Goal: Task Accomplishment & Management: Complete application form

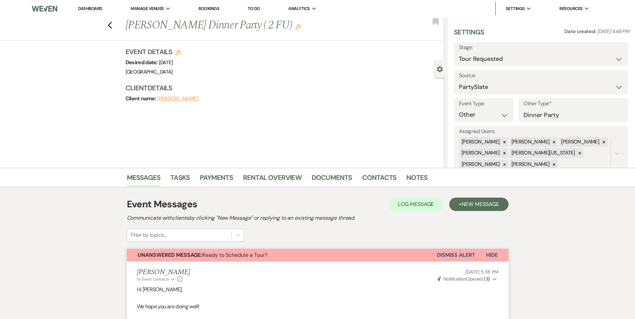
select select "2"
select select "26"
select select "13"
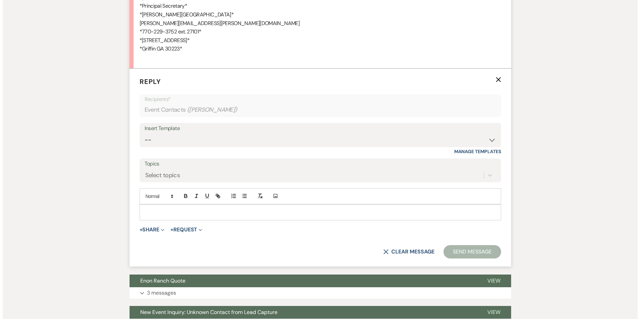
scroll to position [1689, 0]
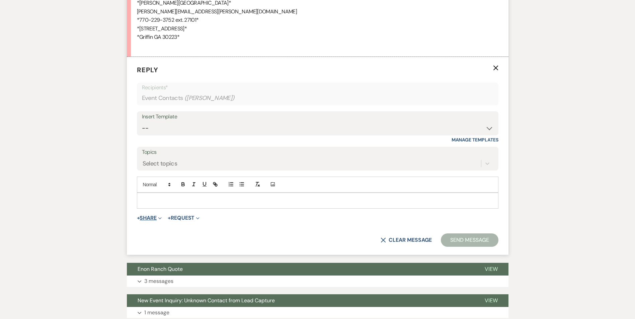
click at [148, 215] on button "+ Share Expand" at bounding box center [149, 217] width 25 height 5
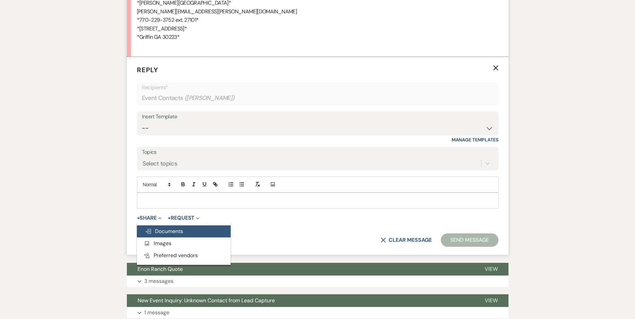
click at [168, 228] on span "Doc Upload Documents" at bounding box center [164, 231] width 38 height 7
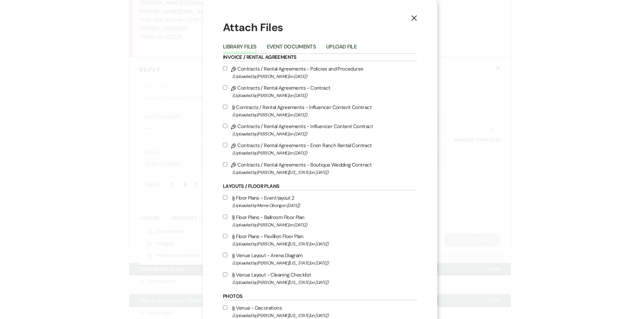
click at [300, 75] on span "(Uploaded by [PERSON_NAME] on [DATE] )" at bounding box center [324, 77] width 185 height 8
click at [227, 71] on input "Pencil Contracts / Rental Agreements - Policies and Procedures (Uploaded by [PE…" at bounding box center [225, 68] width 4 height 4
checkbox input "true"
click at [278, 95] on span "(Uploaded by [PERSON_NAME] on [DATE] )" at bounding box center [324, 96] width 185 height 8
click at [227, 90] on input "Pencil Contracts / Rental Agreements - Contract (Uploaded by [PERSON_NAME] on […" at bounding box center [225, 87] width 4 height 4
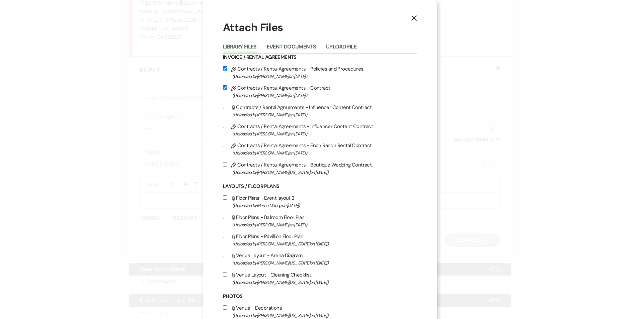
checkbox input "true"
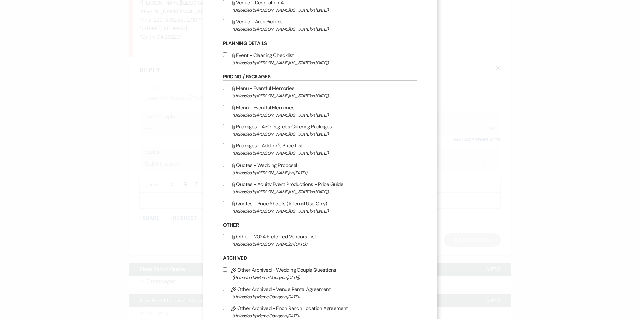
scroll to position [634, 0]
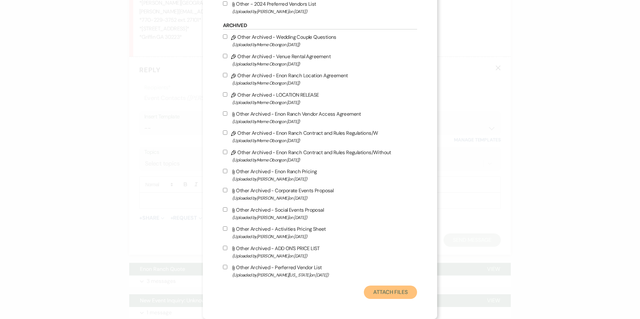
click at [374, 289] on button "Attach Files" at bounding box center [390, 292] width 53 height 13
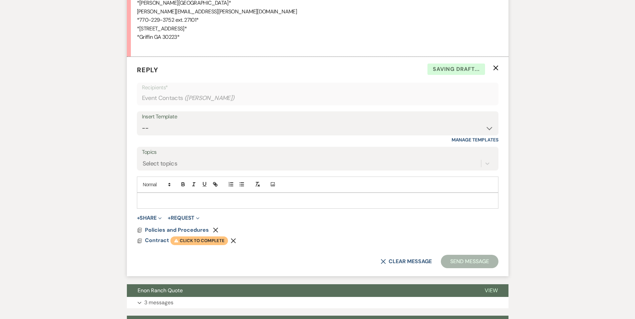
click at [200, 239] on span "Warning Click to complete" at bounding box center [199, 240] width 58 height 9
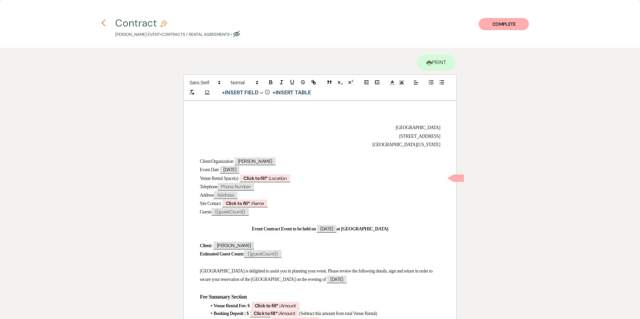
click at [102, 24] on icon "Previous" at bounding box center [103, 23] width 5 height 8
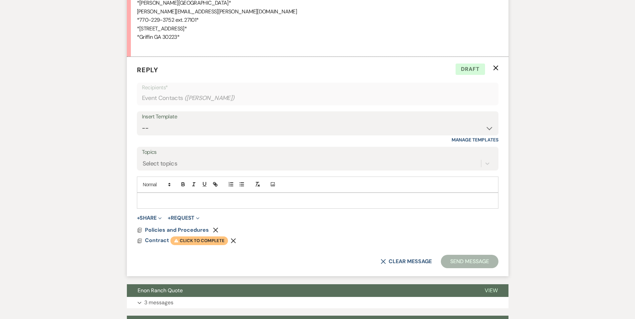
click at [195, 239] on span "Warning Click to complete" at bounding box center [199, 240] width 58 height 9
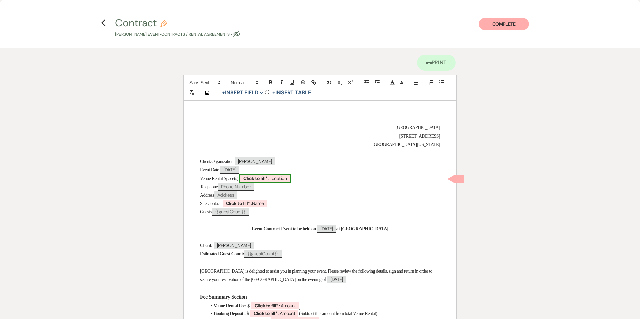
click at [266, 179] on b "Click to fill* :" at bounding box center [256, 178] width 26 height 6
select select "owner"
select select "Location"
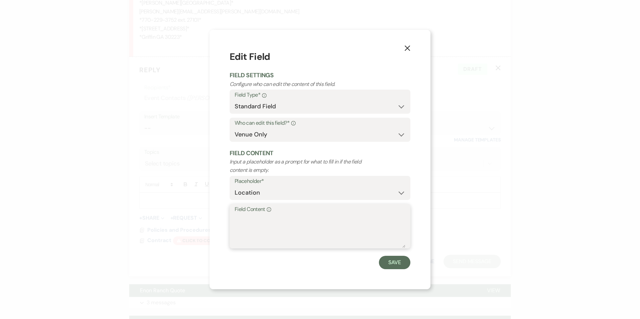
click at [248, 228] on textarea "Field Content Info" at bounding box center [319, 230] width 171 height 33
paste textarea "Ballroom, Terrace, Pavilion, Green space with Fountain."
type textarea "Ballroom, Terrace, Pavilion, Green space with Fountain."
click at [385, 260] on button "Save" at bounding box center [394, 262] width 31 height 13
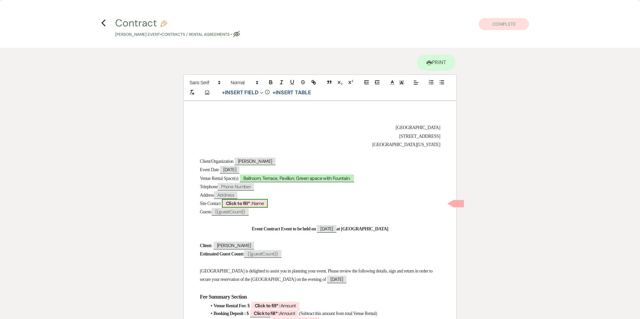
click at [256, 202] on span "Click to fill* : Name" at bounding box center [245, 203] width 46 height 9
select select "owner"
select select "Name"
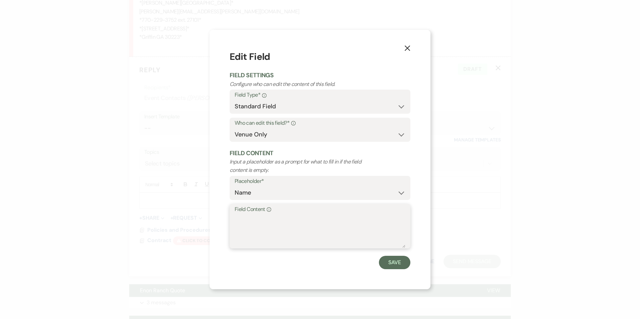
click at [252, 243] on textarea "Field Content Info" at bounding box center [319, 230] width 171 height 33
type textarea "[PERSON_NAME][US_STATE]"
click at [397, 265] on button "Save" at bounding box center [394, 262] width 31 height 13
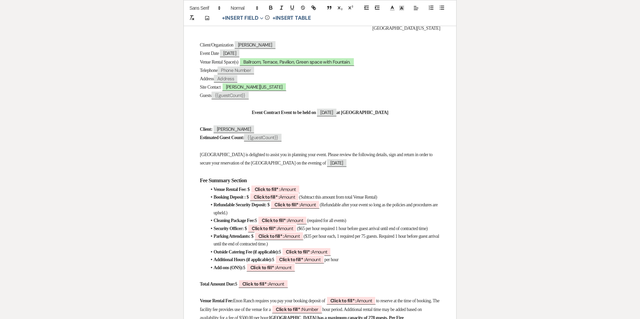
scroll to position [134, 0]
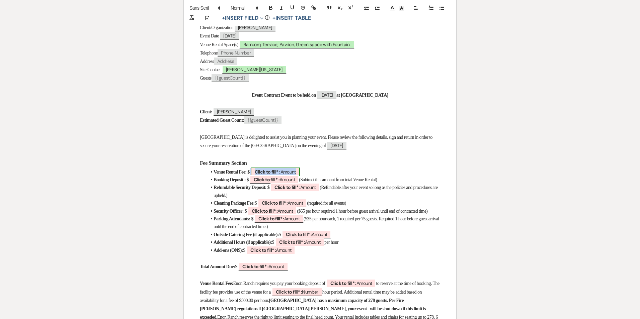
click at [280, 171] on b "Click to fill* :" at bounding box center [268, 172] width 26 height 6
select select "owner"
select select "Amount"
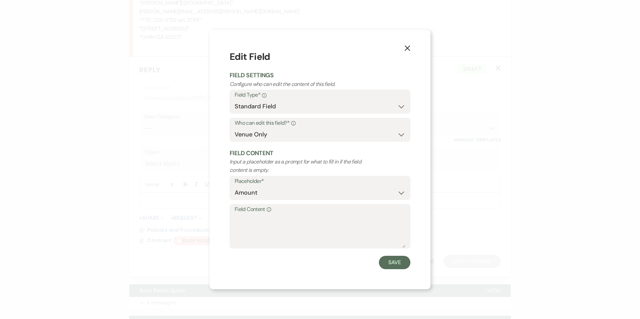
click at [406, 46] on icon "X" at bounding box center [407, 48] width 6 height 6
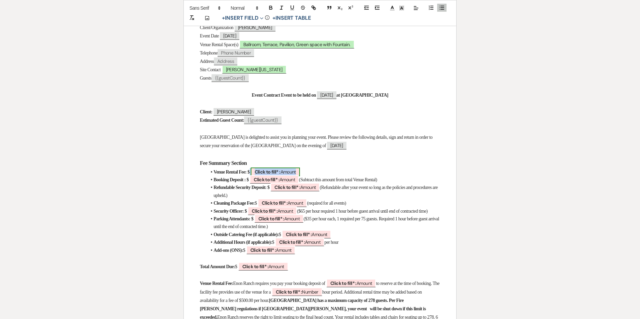
click at [295, 172] on span "Click to fill* : Amount" at bounding box center [275, 172] width 49 height 9
select select "owner"
select select "Amount"
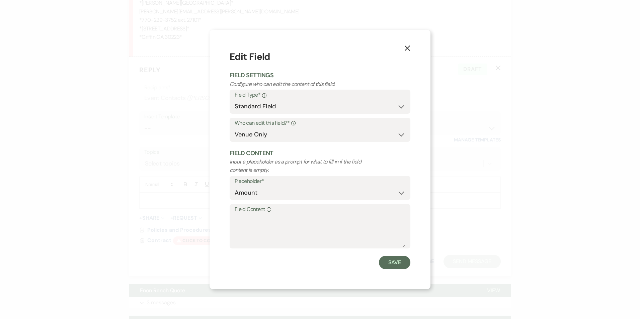
click at [407, 48] on use "button" at bounding box center [406, 47] width 5 height 5
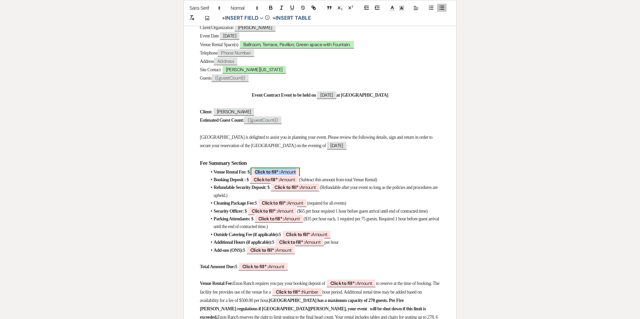
click at [293, 171] on span "Click to fill* : Amount" at bounding box center [275, 172] width 49 height 9
select select "owner"
select select "Amount"
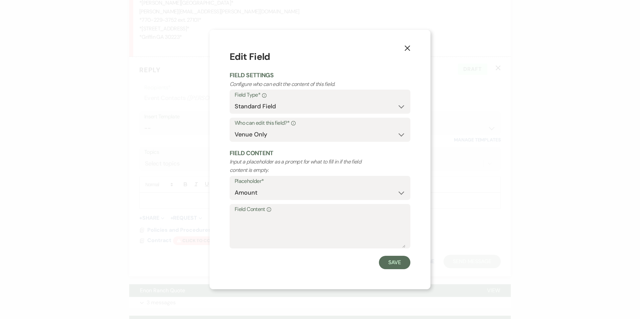
click at [408, 46] on icon "X" at bounding box center [407, 48] width 6 height 6
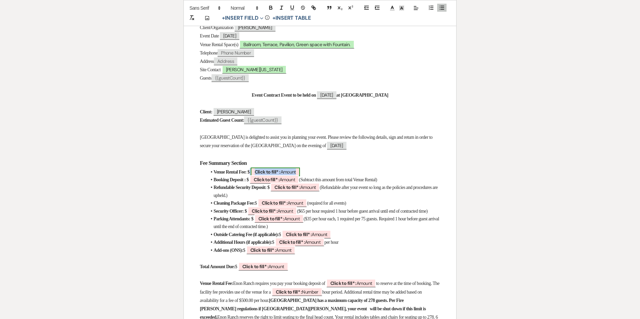
click at [280, 170] on b "Click to fill* :" at bounding box center [268, 172] width 26 height 6
select select "owner"
select select "Amount"
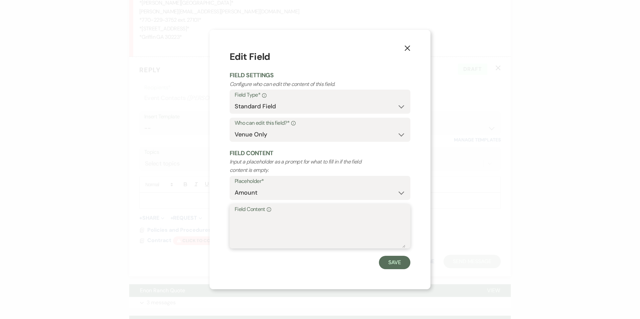
click at [262, 216] on textarea "Field Content Info" at bounding box center [319, 230] width 171 height 33
paste textarea "$15,000"
type textarea "$15,000"
click at [395, 260] on button "Save" at bounding box center [394, 262] width 31 height 13
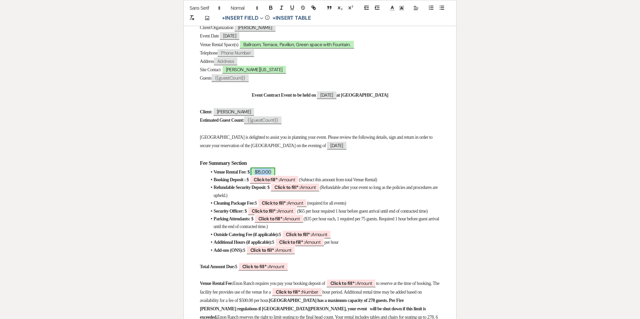
click at [272, 171] on span "$15,000" at bounding box center [263, 172] width 25 height 9
select select "owner"
select select "Amount"
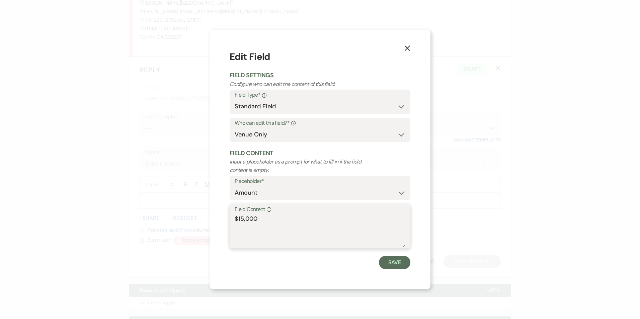
click at [238, 221] on textarea "$15,000" at bounding box center [319, 230] width 171 height 33
type textarea "15,000"
click at [399, 265] on button "Save" at bounding box center [394, 262] width 31 height 13
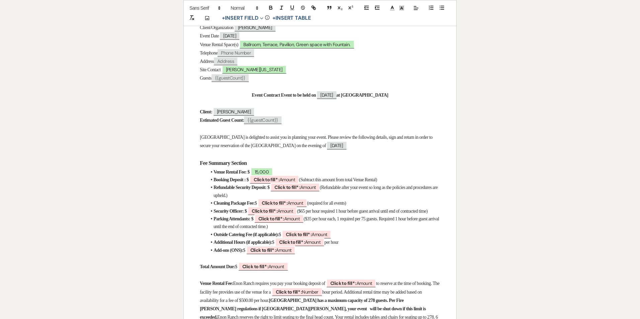
click at [272, 184] on li "Refundable Security Deposit: $ ﻿ Click to fill* : Amount ﻿ (Refundable after yo…" at bounding box center [322, 192] width 233 height 16
click at [274, 177] on b "Click to fill* :" at bounding box center [267, 180] width 26 height 6
select select "owner"
select select "Amount"
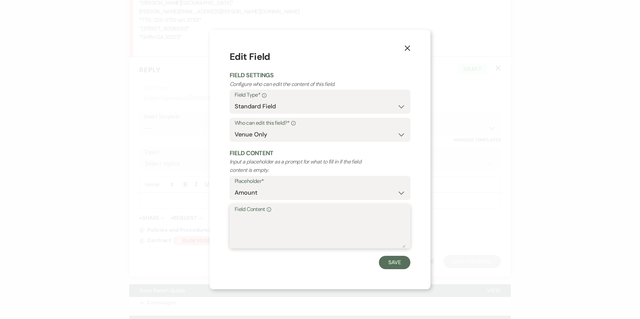
click at [280, 230] on textarea "Field Content Info" at bounding box center [319, 230] width 171 height 33
type textarea "1,500"
click at [395, 268] on button "Save" at bounding box center [394, 262] width 31 height 13
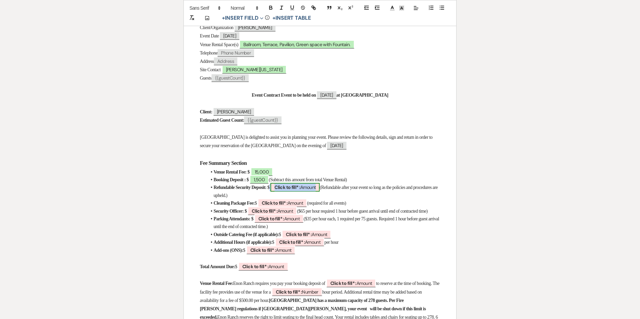
click at [300, 189] on b "Click to fill* :" at bounding box center [287, 187] width 26 height 6
select select "owner"
select select "Amount"
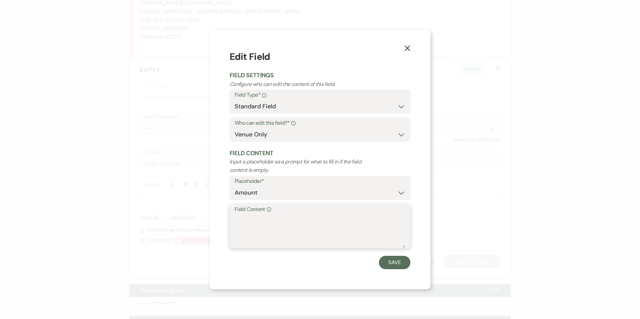
click at [288, 221] on textarea "Field Content Info" at bounding box center [319, 230] width 171 height 33
type textarea "1,500"
click at [398, 260] on button "Save" at bounding box center [394, 262] width 31 height 13
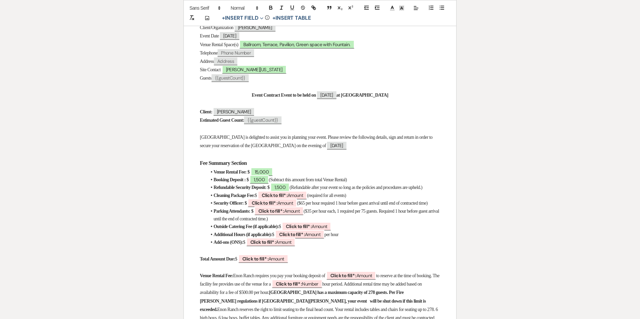
click at [292, 191] on li "Refundable Security Deposit: $ 1,500 (Refundable after your event so long as th…" at bounding box center [322, 188] width 233 height 8
click at [287, 198] on b "Click to fill* :" at bounding box center [275, 195] width 26 height 6
select select "owner"
select select "Amount"
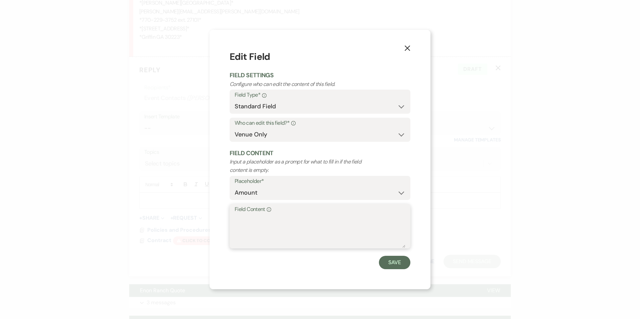
click at [283, 222] on textarea "Field Content Info" at bounding box center [319, 230] width 171 height 33
type textarea "750"
click at [396, 263] on button "Save" at bounding box center [394, 262] width 31 height 13
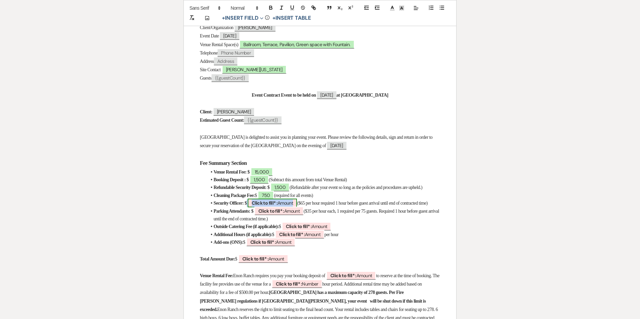
click at [266, 206] on b "Click to fill* :" at bounding box center [265, 203] width 26 height 6
select select "owner"
select select "Amount"
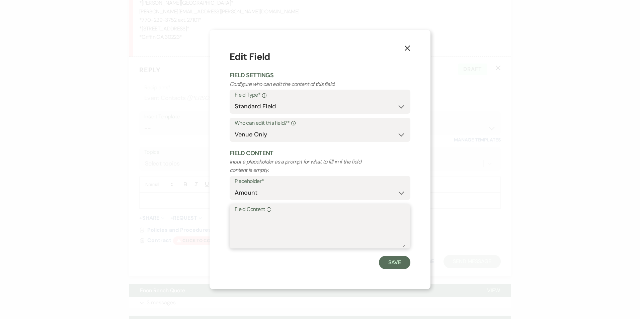
click at [267, 220] on textarea "Field Content Info" at bounding box center [319, 230] width 171 height 33
type textarea "TBD"
click at [399, 257] on button "Save" at bounding box center [394, 262] width 31 height 13
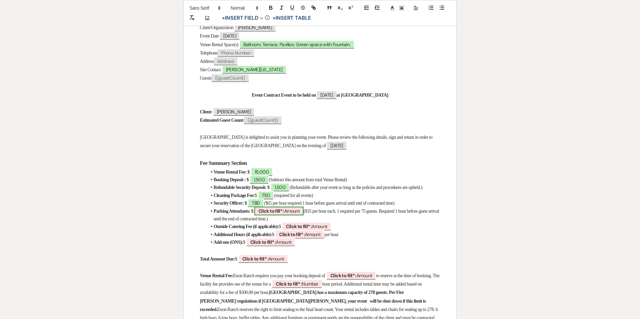
click at [303, 214] on span "Click to fill* : Amount" at bounding box center [278, 211] width 49 height 9
select select "owner"
select select "Amount"
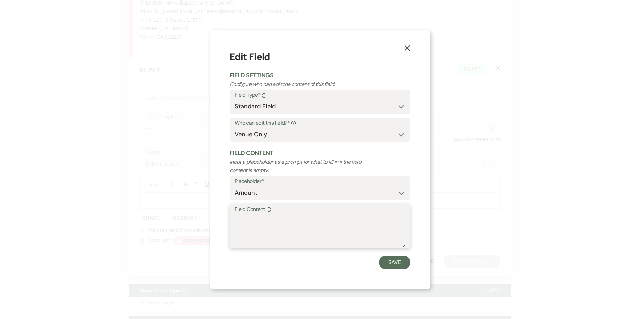
click at [267, 230] on textarea "Field Content Info" at bounding box center [319, 230] width 171 height 33
type textarea "TBD"
click at [387, 264] on button "Save" at bounding box center [394, 262] width 31 height 13
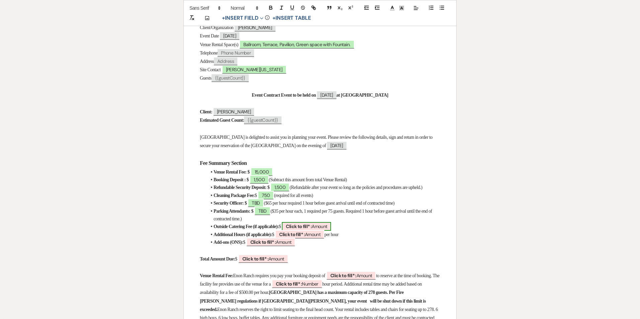
click at [311, 229] on b "Click to fill* :" at bounding box center [299, 226] width 26 height 6
select select "owner"
select select "Amount"
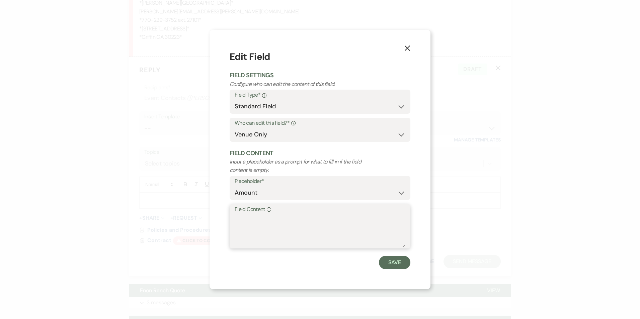
click at [304, 229] on textarea "Field Content Info" at bounding box center [319, 230] width 171 height 33
type textarea "250"
click at [387, 265] on button "Save" at bounding box center [394, 262] width 31 height 13
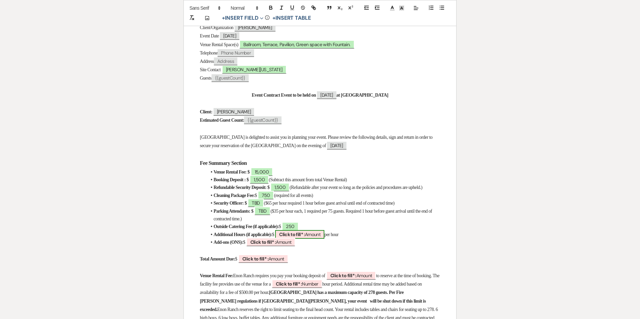
click at [305, 238] on b "Click to fill* :" at bounding box center [292, 234] width 26 height 6
select select "owner"
select select "Amount"
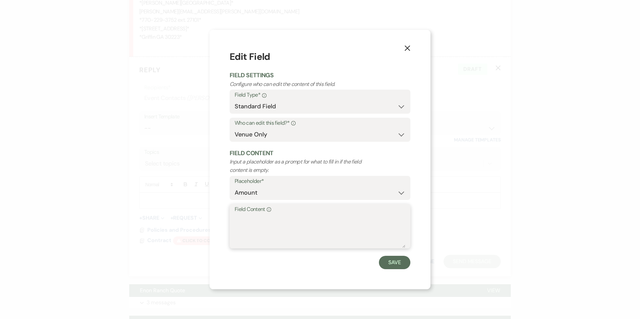
click at [273, 245] on textarea "Field Content Info" at bounding box center [319, 230] width 171 height 33
type textarea "N/A"
click at [395, 266] on button "Save" at bounding box center [394, 262] width 31 height 13
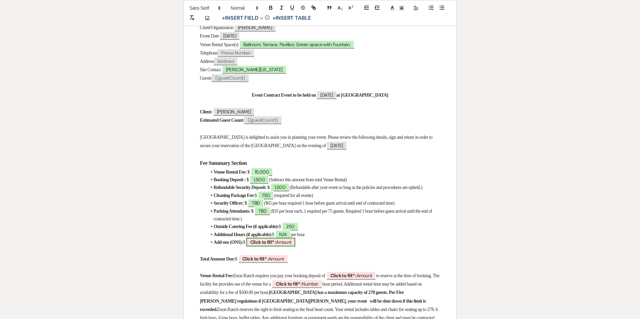
click at [292, 247] on span "Click to fill* : Amount" at bounding box center [270, 242] width 49 height 9
select select "owner"
select select "Amount"
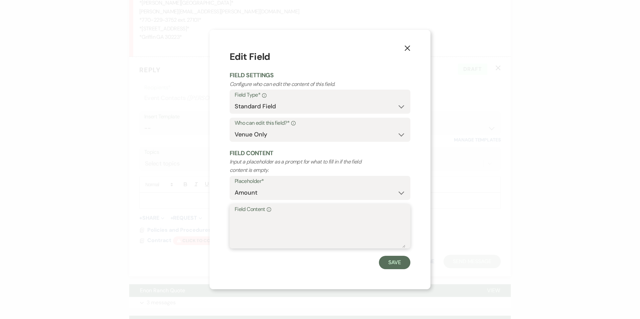
click at [277, 237] on textarea "Field Content Info" at bounding box center [319, 230] width 171 height 33
type textarea "N/A"
click at [389, 266] on button "Save" at bounding box center [394, 262] width 31 height 13
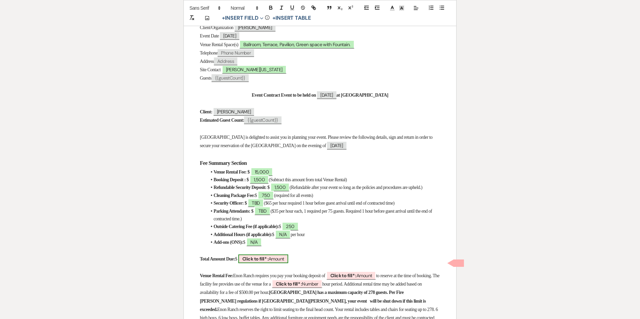
click at [288, 263] on span "Click to fill* : Amount" at bounding box center [263, 259] width 50 height 9
select select "owner"
select select "Amount"
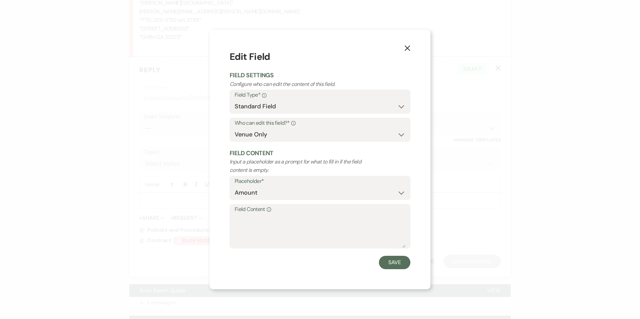
click at [412, 47] on div "X Edit Field Field Settings Configure who can edit the content of this field. F…" at bounding box center [319, 159] width 221 height 259
drag, startPoint x: 412, startPoint y: 47, endPoint x: 408, endPoint y: 47, distance: 3.7
click at [408, 47] on use "button" at bounding box center [406, 47] width 5 height 5
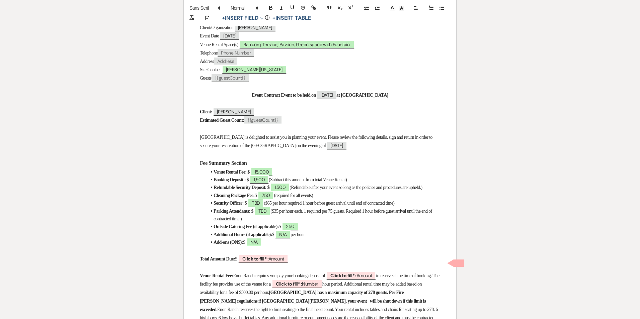
click at [339, 166] on h3 "Fee Summary Section" at bounding box center [320, 163] width 240 height 10
click at [341, 217] on span "($35 per hour each, 1 required per 75 guests. Required 1 hour before guest arri…" at bounding box center [322, 215] width 219 height 13
click at [288, 261] on span "Click to fill* : Amount" at bounding box center [263, 259] width 50 height 9
select select "owner"
select select "Amount"
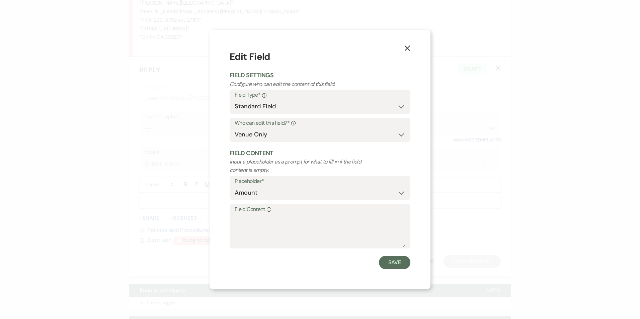
click at [410, 47] on icon "X" at bounding box center [407, 48] width 6 height 6
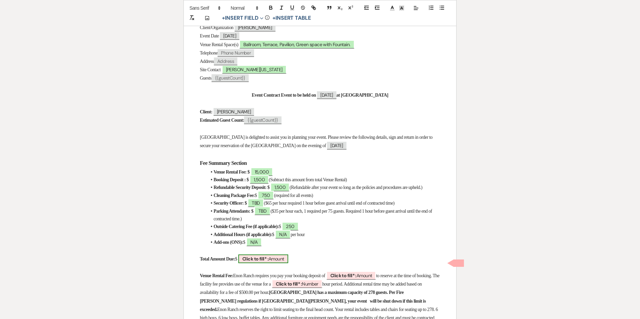
click at [286, 262] on span "Click to fill* : Amount" at bounding box center [263, 259] width 50 height 9
select select "owner"
select select "Amount"
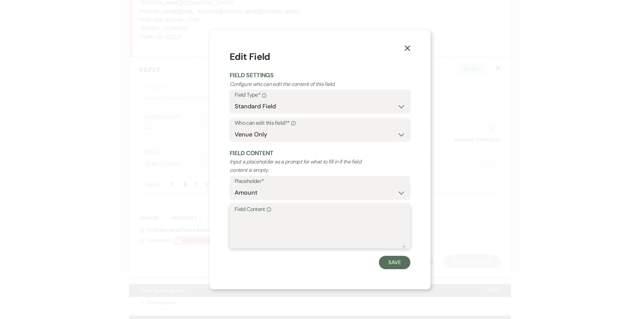
drag, startPoint x: 286, startPoint y: 262, endPoint x: 277, endPoint y: 235, distance: 28.7
click at [277, 235] on textarea "Field Content Info" at bounding box center [319, 230] width 171 height 33
type textarea "17,500"
click at [396, 261] on button "Save" at bounding box center [394, 262] width 31 height 13
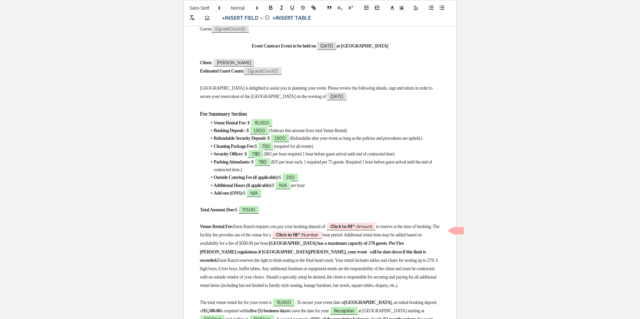
scroll to position [201, 0]
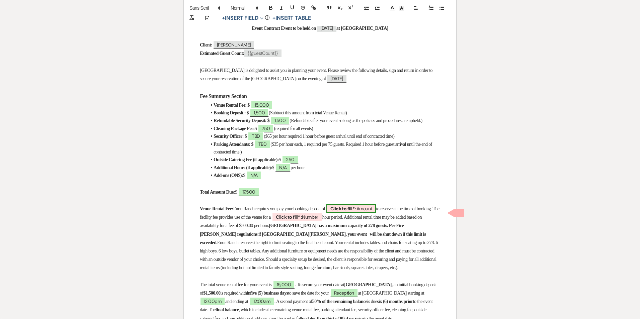
click at [356, 212] on b "Click to fill* :" at bounding box center [343, 209] width 26 height 6
select select "owner"
select select "Amount"
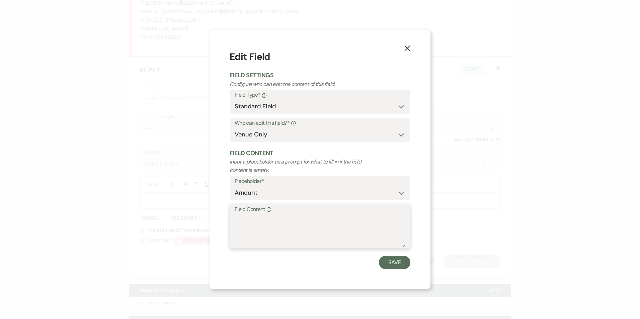
click at [339, 225] on textarea "Field Content Info" at bounding box center [319, 230] width 171 height 33
type textarea "$15,000"
click at [400, 265] on button "Save" at bounding box center [394, 262] width 31 height 13
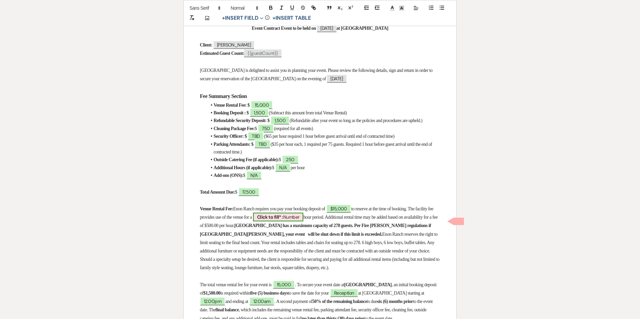
click at [303, 221] on span "Click to fill* : Number" at bounding box center [278, 217] width 51 height 9
select select "owner"
select select "Number"
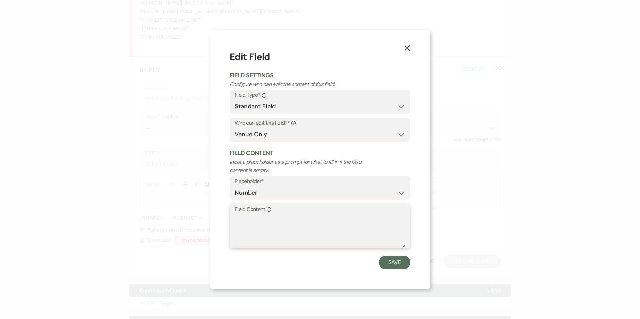
click at [300, 222] on textarea "Field Content Info" at bounding box center [319, 230] width 171 height 33
click at [407, 50] on icon "X" at bounding box center [407, 48] width 6 height 6
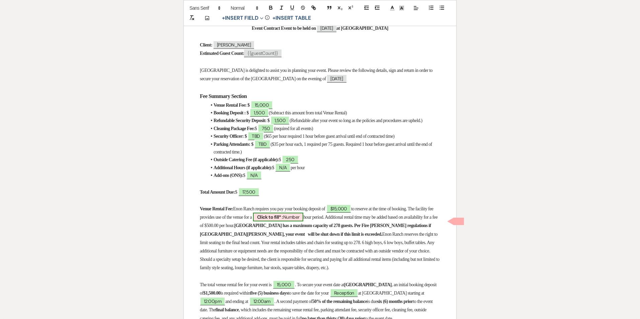
click at [303, 221] on span "Click to fill* : Number" at bounding box center [278, 217] width 51 height 9
select select "owner"
select select "Number"
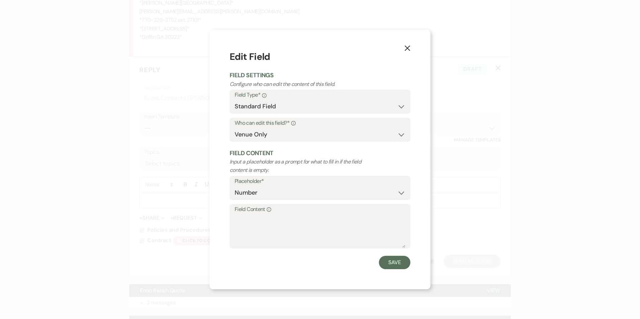
click at [406, 46] on icon "X" at bounding box center [407, 48] width 6 height 6
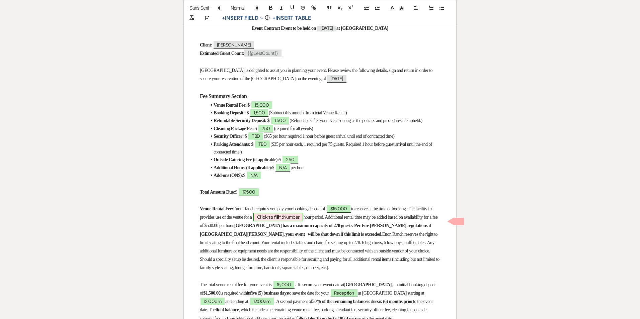
click at [283, 220] on b "Click to fill* :" at bounding box center [270, 217] width 26 height 6
select select "owner"
select select "Number"
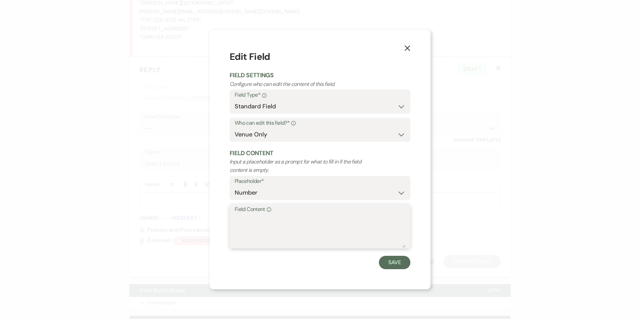
click at [311, 221] on textarea "Field Content Info" at bounding box center [319, 230] width 171 height 33
type textarea "12"
click at [411, 266] on div "X Edit Field Field Settings Configure who can edit the content of this field. F…" at bounding box center [319, 159] width 221 height 259
click at [406, 265] on button "Save" at bounding box center [394, 262] width 31 height 13
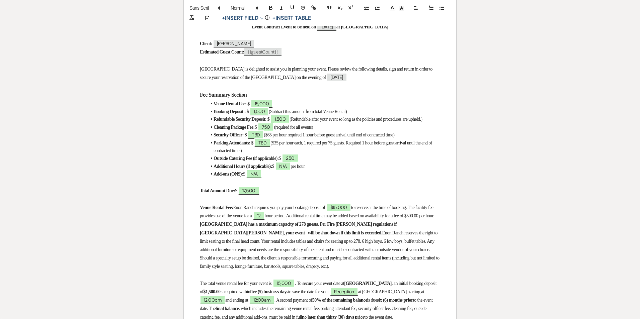
scroll to position [234, 0]
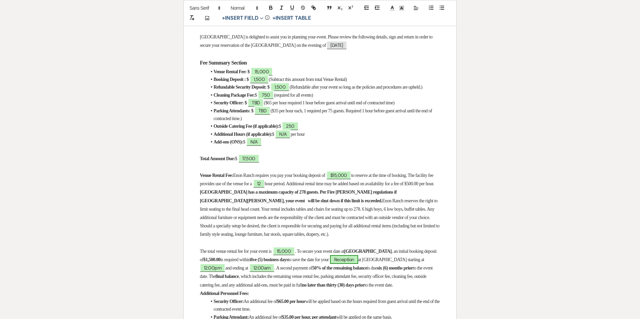
click at [358, 264] on span "Reception" at bounding box center [344, 259] width 28 height 9
select select "smartCustomField"
select select "owner"
select select "{{eventType}}"
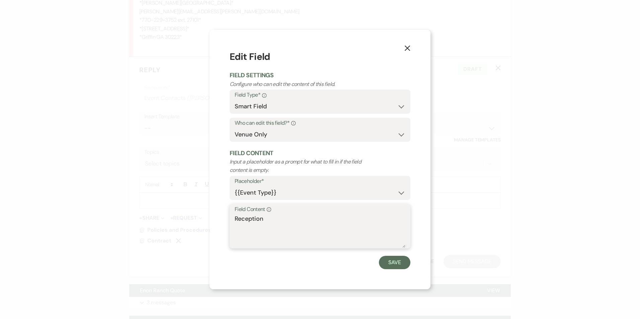
drag, startPoint x: 367, startPoint y: 267, endPoint x: 278, endPoint y: 229, distance: 96.2
click at [278, 229] on textarea "Reception" at bounding box center [319, 230] width 171 height 33
type textarea "Dinner Party"
click at [394, 260] on button "Save" at bounding box center [394, 262] width 31 height 13
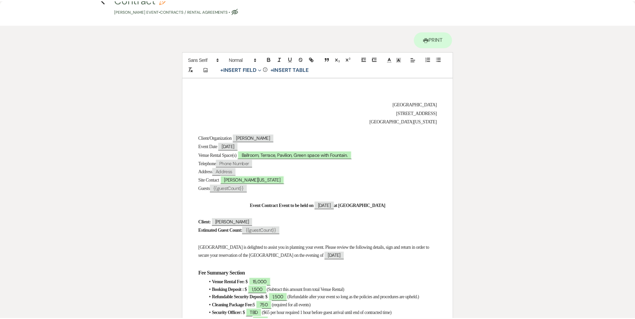
scroll to position [0, 0]
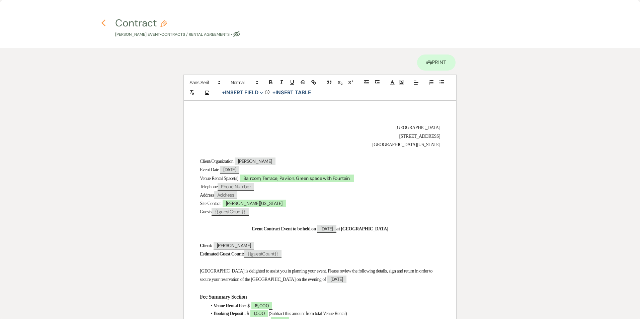
click at [102, 22] on icon "Previous" at bounding box center [103, 23] width 5 height 8
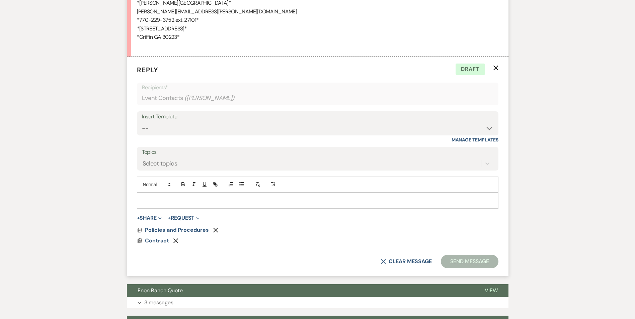
click at [168, 202] on p at bounding box center [317, 200] width 351 height 7
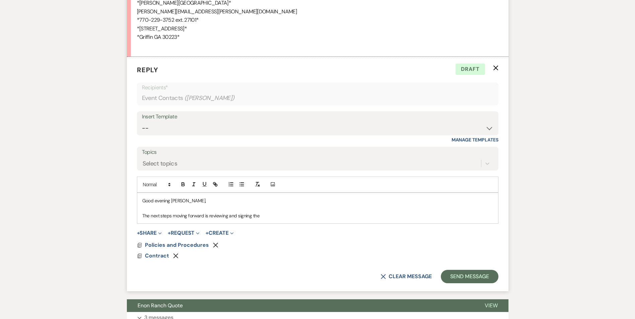
click at [257, 219] on p "The next steps moving forward is reviewing and signing the" at bounding box center [317, 215] width 351 height 7
click at [209, 215] on p "The next steps moving forward is reviewing and signing the" at bounding box center [317, 215] width 351 height 7
click at [243, 214] on p "The next steps moving forward is reviewing and signing the" at bounding box center [317, 215] width 351 height 7
click at [252, 214] on p "The next steps moving forward is reviewing and signing the" at bounding box center [317, 215] width 351 height 7
click at [262, 213] on p "The next steps moving forward is reviewing and signing the" at bounding box center [317, 215] width 351 height 7
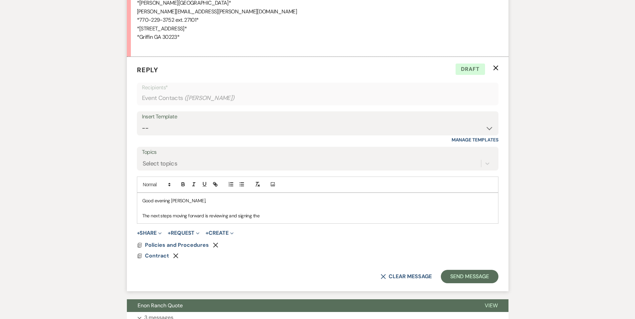
click at [269, 211] on p at bounding box center [317, 207] width 351 height 7
click at [270, 216] on p "The next steps moving forward is reviewing and signing the" at bounding box center [317, 215] width 351 height 7
drag, startPoint x: 143, startPoint y: 216, endPoint x: 207, endPoint y: 218, distance: 64.2
click at [204, 220] on div "Good evening [PERSON_NAME], The next steps moving forward is reviewing and sign…" at bounding box center [317, 208] width 361 height 30
click at [222, 214] on p "The next steps moving forward is reviewing and signing the" at bounding box center [317, 215] width 351 height 7
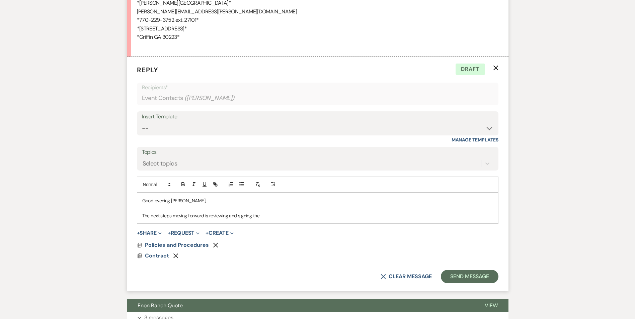
click at [238, 215] on p "The next steps moving forward is reviewing and signing the" at bounding box center [317, 215] width 351 height 7
click at [250, 216] on p "The next steps moving forward is reviewing and signing the" at bounding box center [317, 215] width 351 height 7
click at [262, 217] on p "The next steps moving forward is reviewing and signing the" at bounding box center [317, 215] width 351 height 7
click at [265, 216] on p "The next steps moving forward is reviewing and signing the" at bounding box center [317, 215] width 351 height 7
click at [230, 217] on p "The next steps moving forward is reviewing and signing the" at bounding box center [317, 215] width 351 height 7
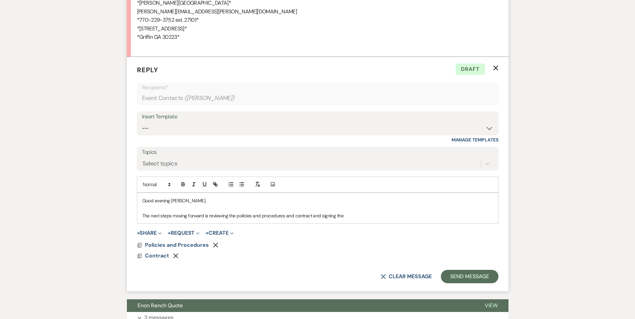
click at [286, 217] on p "The next steps moving forward is reviewing the policies and procedures and cont…" at bounding box center [317, 215] width 351 height 7
click at [337, 216] on p "The next steps moving forward is reviewing the policies and procedures document…" at bounding box center [317, 215] width 351 height 7
click at [372, 214] on p "The next steps moving forward is reviewing the policies and procedures document…" at bounding box center [317, 215] width 351 height 7
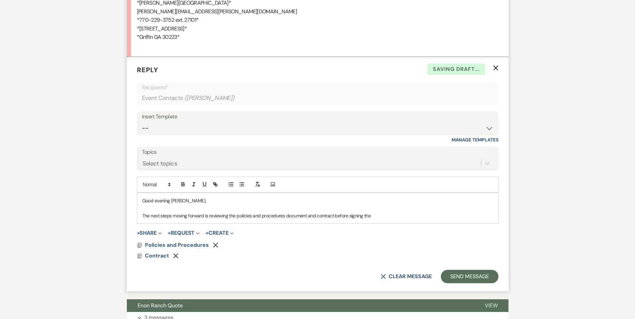
click at [367, 214] on p "The next steps moving forward is reviewing the policies and procedures document…" at bounding box center [317, 215] width 351 height 7
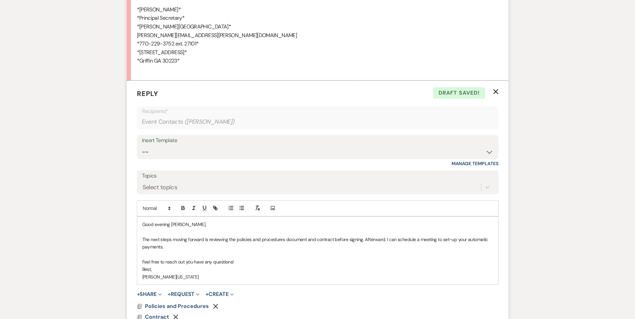
scroll to position [1622, 0]
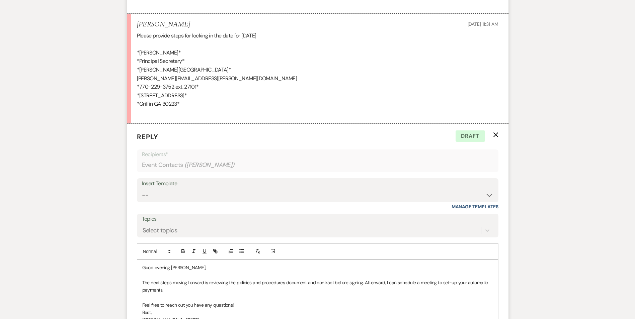
click at [189, 257] on form "Reply X Draft Recipients* Event Contacts ( [PERSON_NAME] ) Insert Template -- I…" at bounding box center [317, 260] width 381 height 272
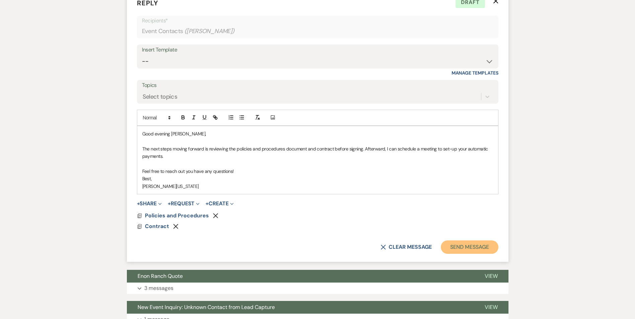
click at [455, 244] on button "Send Message" at bounding box center [469, 247] width 57 height 13
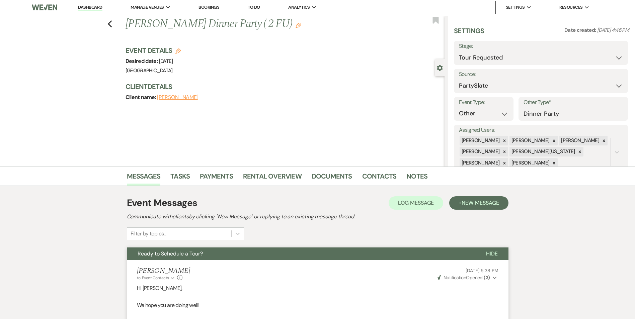
scroll to position [0, 0]
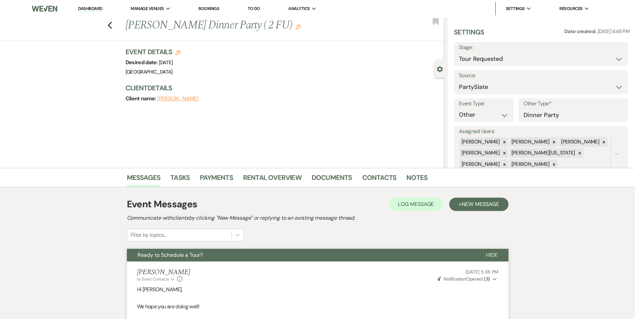
click at [295, 27] on icon "Edit" at bounding box center [297, 26] width 5 height 5
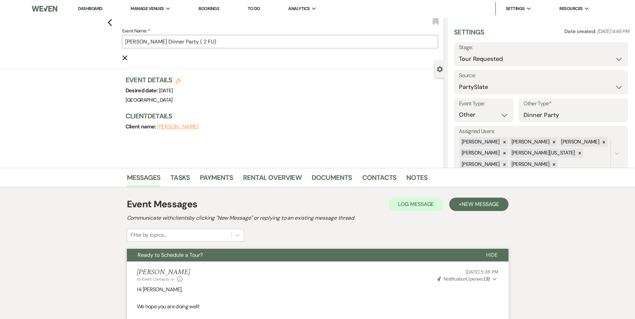
drag, startPoint x: 203, startPoint y: 43, endPoint x: 161, endPoint y: 45, distance: 42.2
click at [161, 45] on input "[PERSON_NAME] Dinner Party ( 2 FU)" at bounding box center [279, 41] width 315 height 13
click at [158, 40] on input "[PERSON_NAME] Dinner Party ( 2 FU)" at bounding box center [279, 41] width 315 height 13
drag, startPoint x: 156, startPoint y: 38, endPoint x: 201, endPoint y: 39, distance: 44.8
click at [201, 39] on input "[PERSON_NAME] Dinner Party ( 2 FU)" at bounding box center [279, 41] width 315 height 13
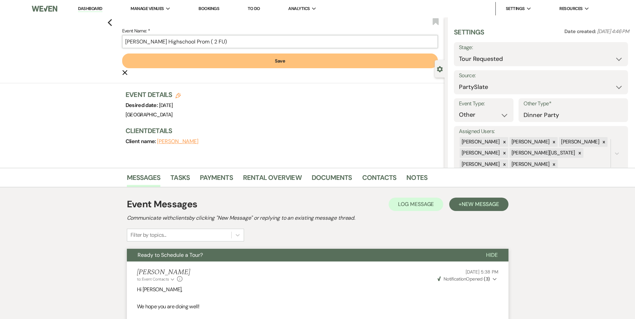
type input "[PERSON_NAME] Highschool Prom ( 2 FU)"
click at [225, 67] on button "Save" at bounding box center [279, 61] width 315 height 15
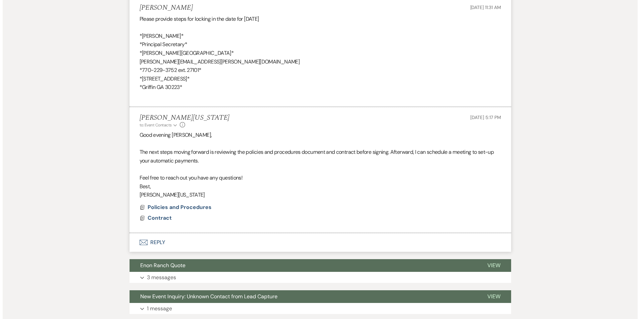
scroll to position [1687, 0]
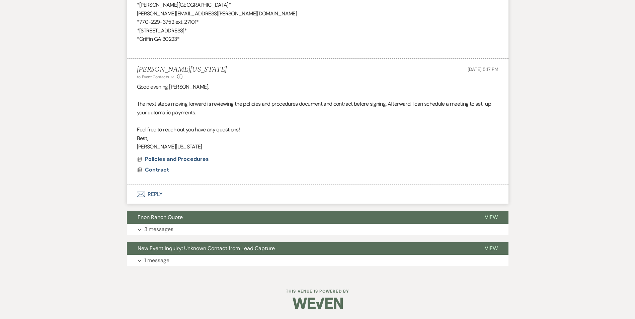
click at [160, 169] on span "Contract" at bounding box center [157, 169] width 24 height 7
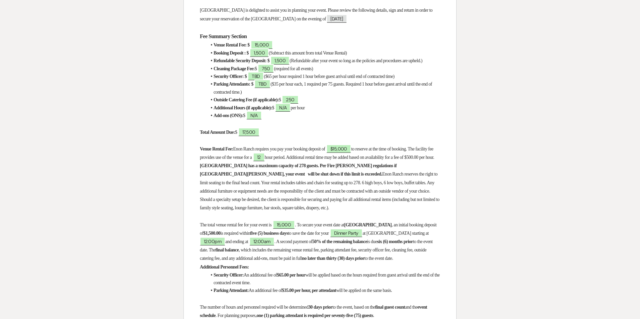
scroll to position [234, 0]
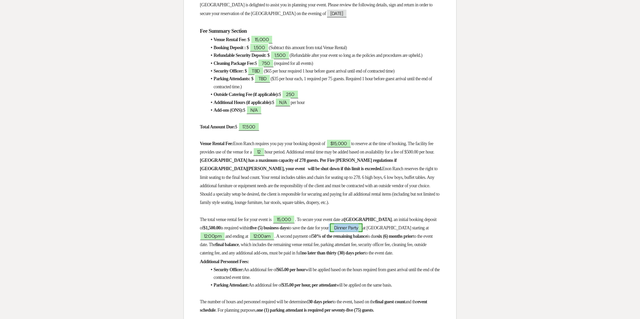
click at [362, 232] on span "Dinner Party" at bounding box center [346, 227] width 32 height 9
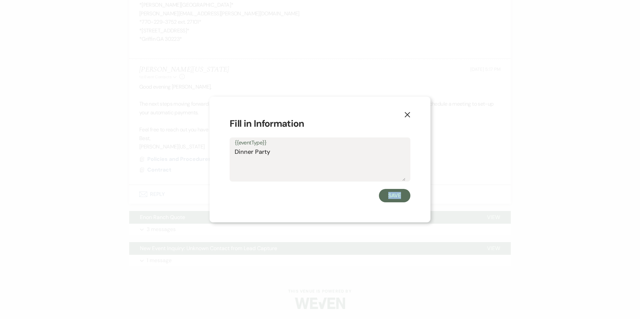
click at [368, 233] on div "X Fill in Information {{eventType}} Dinner Party Save" at bounding box center [320, 159] width 640 height 319
drag, startPoint x: 368, startPoint y: 233, endPoint x: 282, endPoint y: 138, distance: 127.4
click at [282, 138] on label "{{eventType}}" at bounding box center [319, 143] width 171 height 10
click at [282, 148] on textarea "Dinner Party" at bounding box center [319, 164] width 171 height 33
click at [281, 150] on textarea "Dinner Party" at bounding box center [319, 164] width 171 height 33
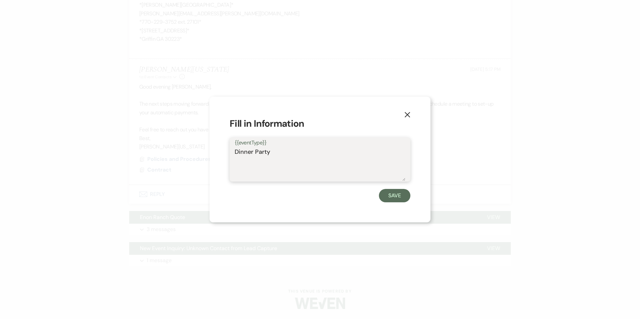
drag, startPoint x: 277, startPoint y: 155, endPoint x: 228, endPoint y: 156, distance: 48.2
click at [228, 156] on div "X Fill in Information {{eventType}} Dinner Party Save" at bounding box center [319, 160] width 221 height 126
type textarea "[PERSON_NAME] Highschool Prom"
click at [399, 195] on button "Save" at bounding box center [394, 195] width 31 height 13
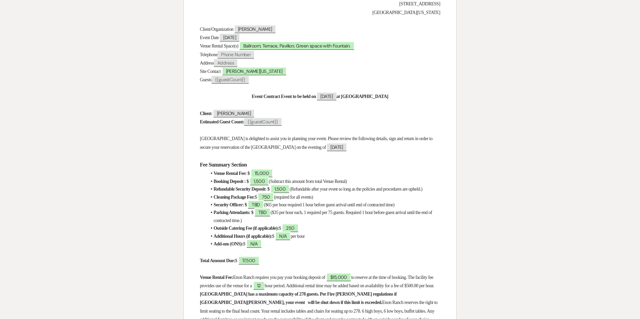
scroll to position [0, 0]
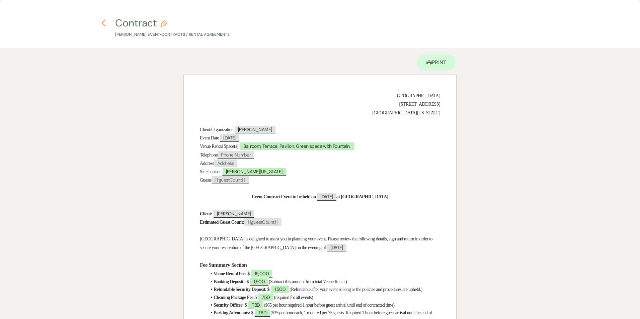
click at [101, 22] on icon "Previous" at bounding box center [103, 23] width 5 height 8
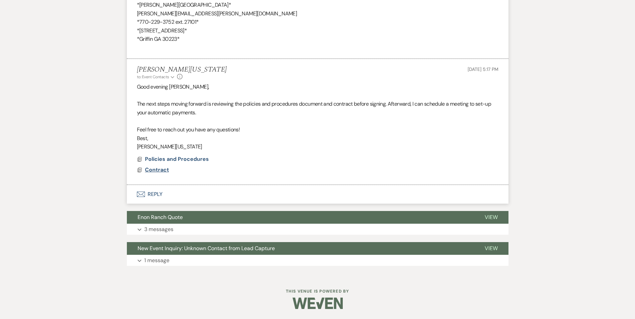
click at [167, 172] on span "Contract" at bounding box center [157, 169] width 24 height 7
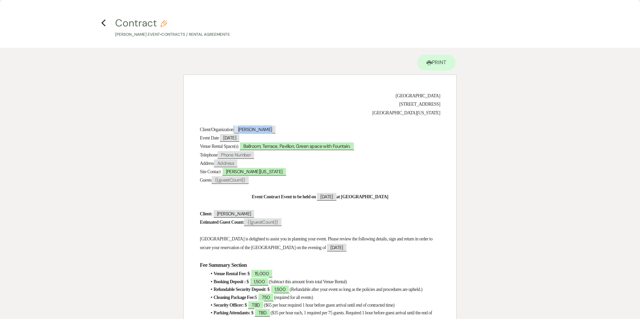
click at [256, 129] on span "[PERSON_NAME]" at bounding box center [254, 130] width 41 height 8
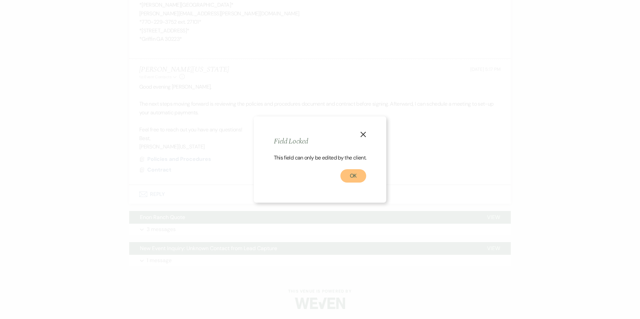
click at [346, 173] on button "OK" at bounding box center [353, 175] width 26 height 13
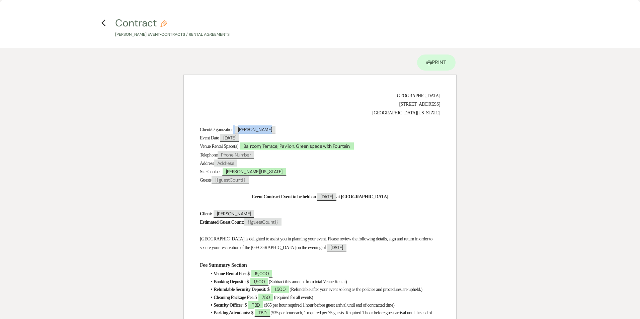
click at [253, 127] on span "[PERSON_NAME]" at bounding box center [254, 130] width 41 height 8
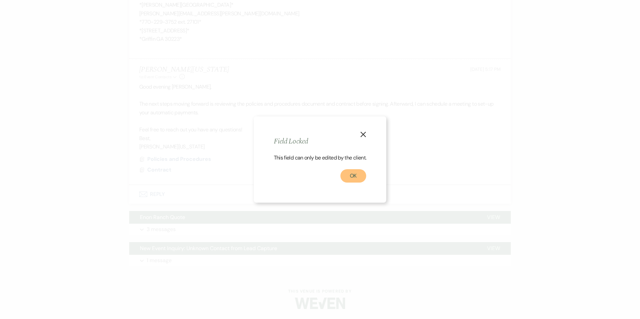
click at [349, 173] on button "OK" at bounding box center [353, 175] width 26 height 13
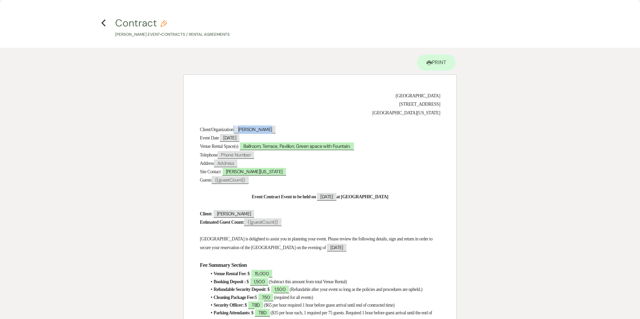
scroll to position [33, 0]
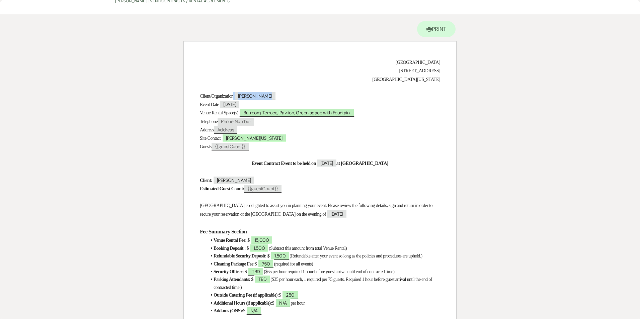
select select "2"
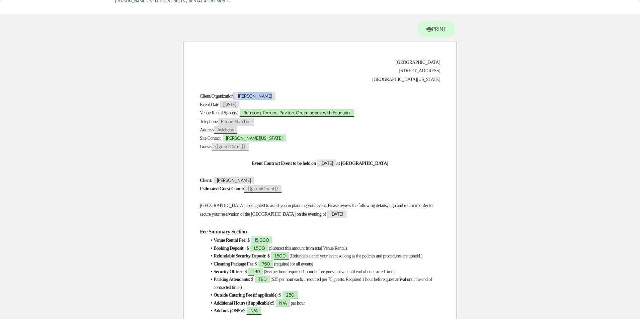
select select "2"
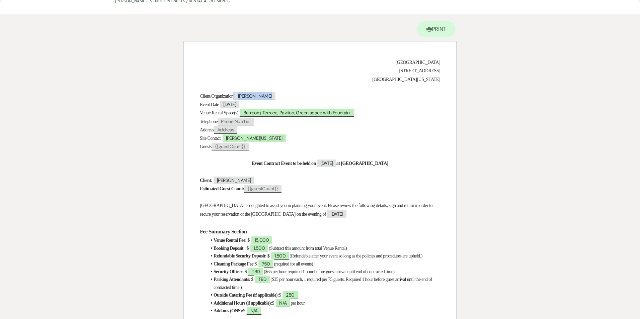
select select "2"
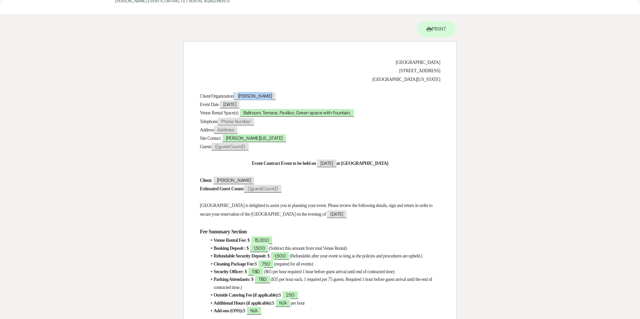
select select "2"
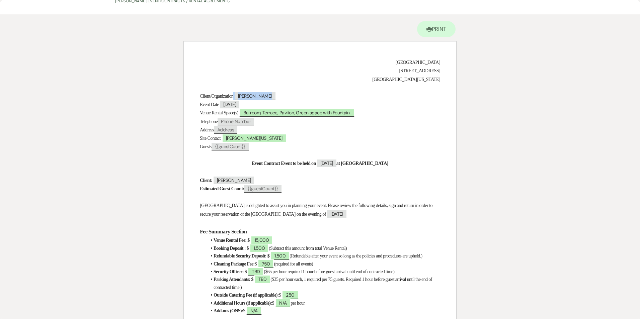
select select "2"
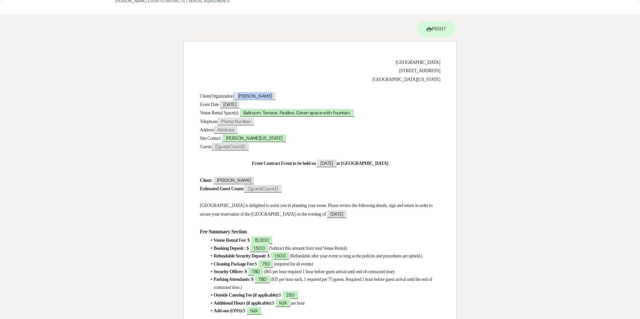
select select "2"
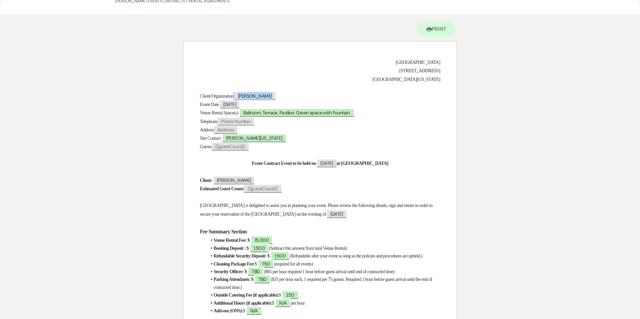
select select "2"
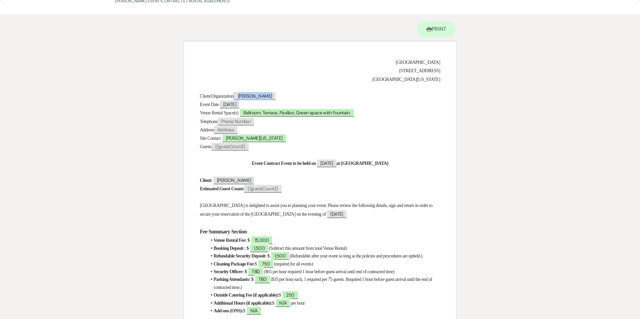
select select "2"
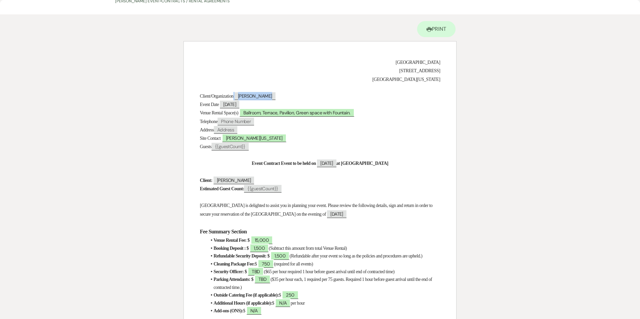
select select "2"
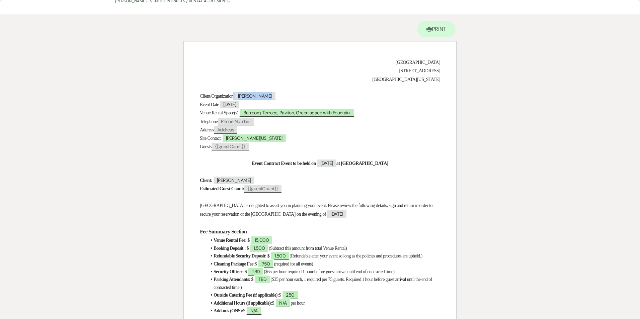
select select "2"
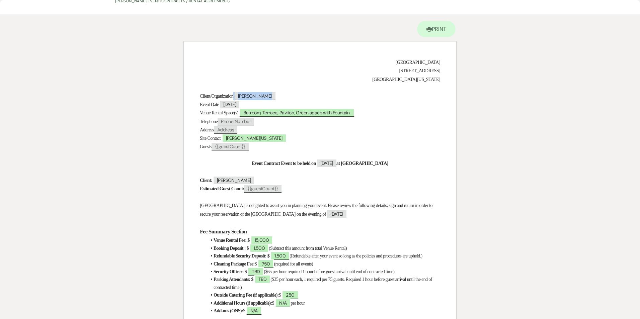
select select "2"
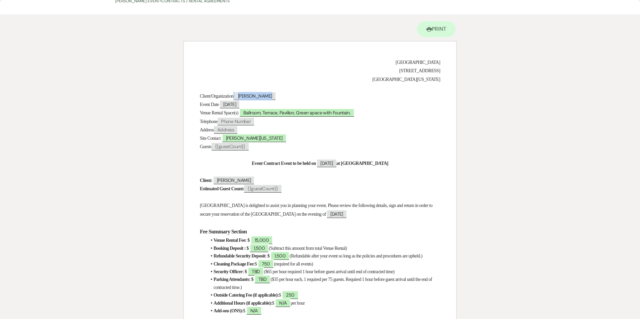
select select "2"
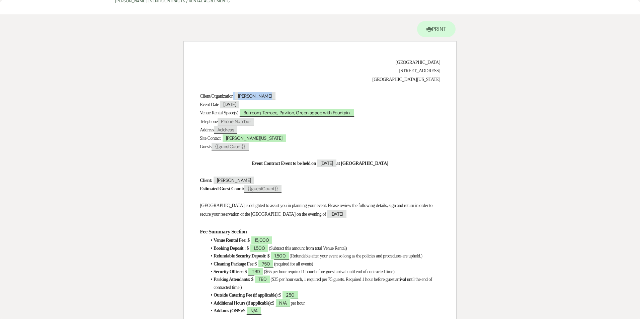
select select "2"
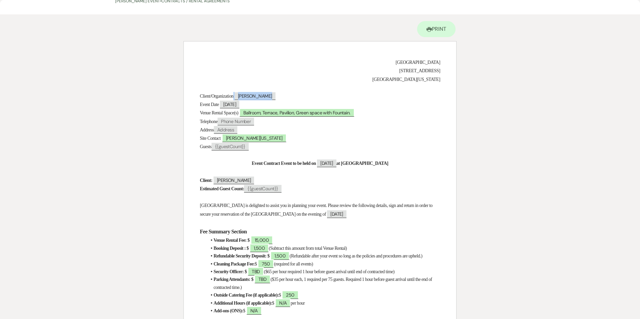
select select "2"
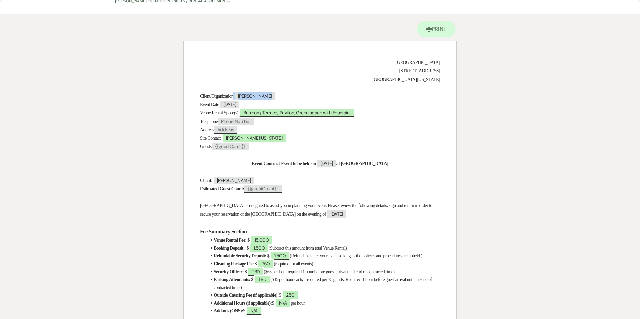
select select "2"
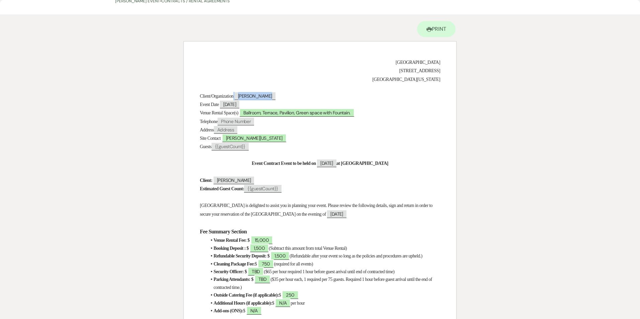
select select "2"
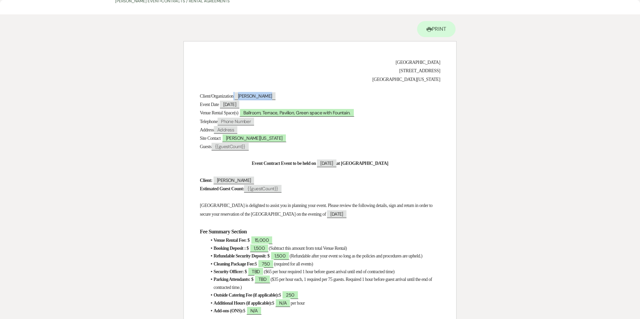
select select "2"
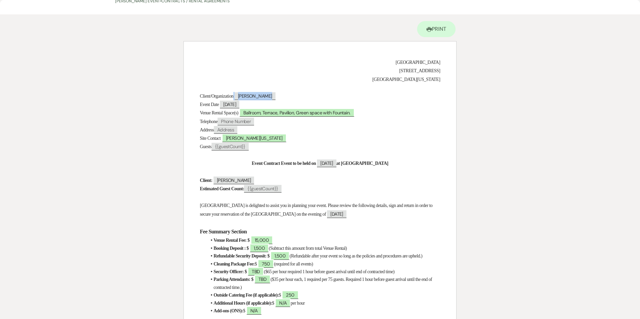
select select "2"
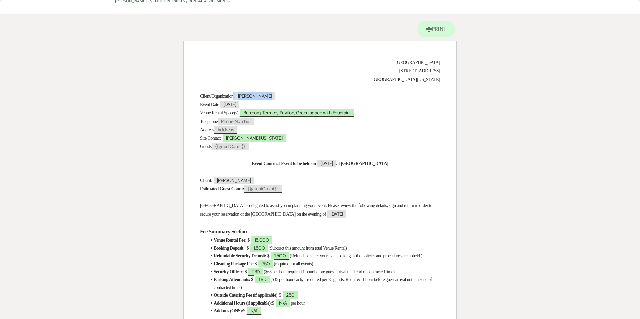
select select "2"
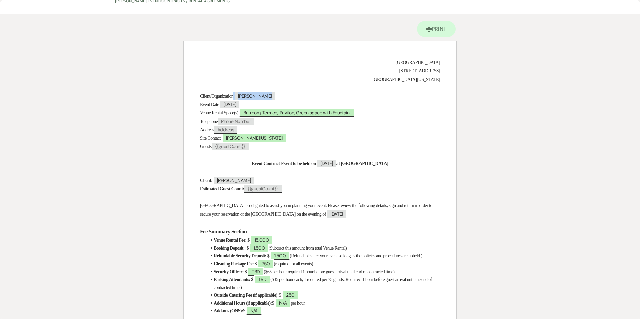
select select "2"
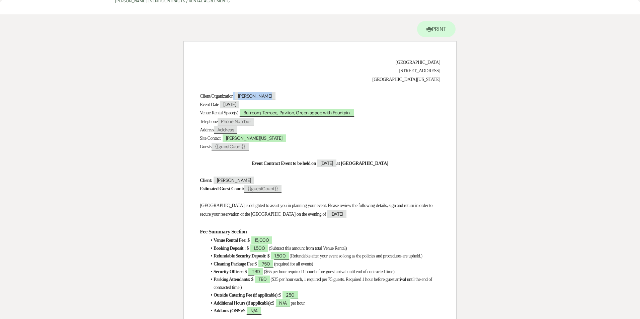
select select "2"
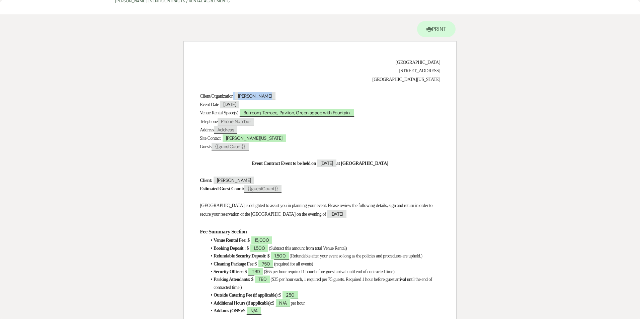
select select "2"
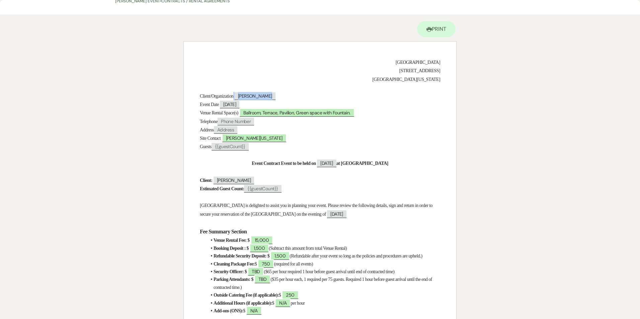
select select "2"
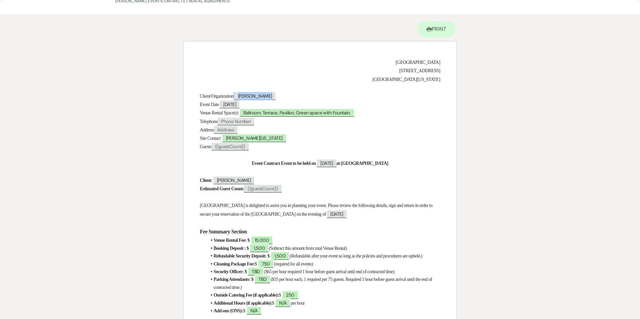
select select "2"
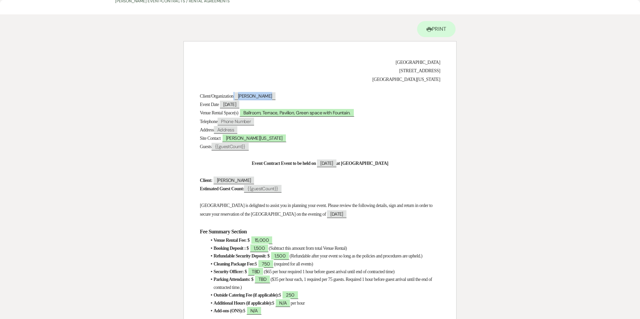
select select "2"
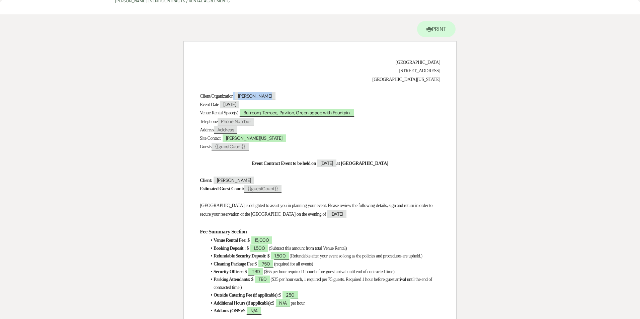
select select "2"
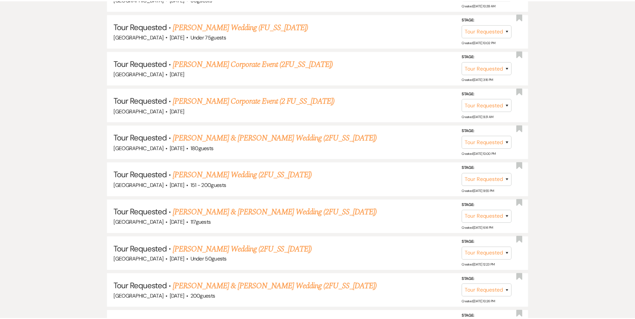
scroll to position [201, 0]
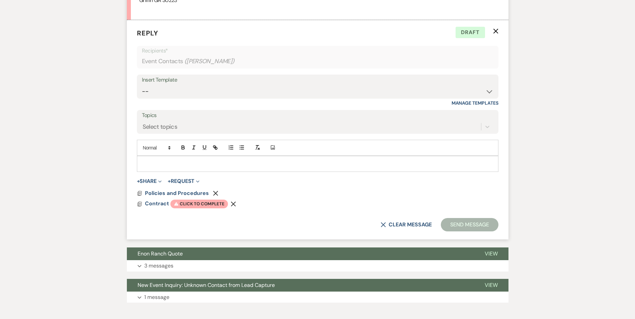
scroll to position [1763, 0]
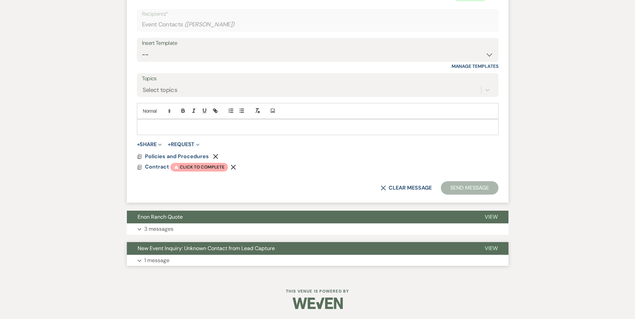
click at [159, 246] on span "New Event Inquiry: Unknown Contact from Lead Capture" at bounding box center [205, 248] width 137 height 7
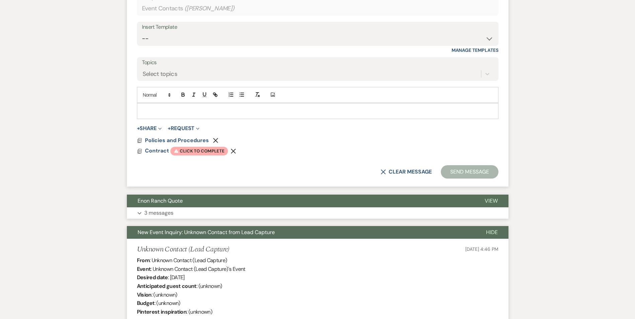
click at [169, 205] on button "Enon Ranch Quote" at bounding box center [300, 201] width 347 height 13
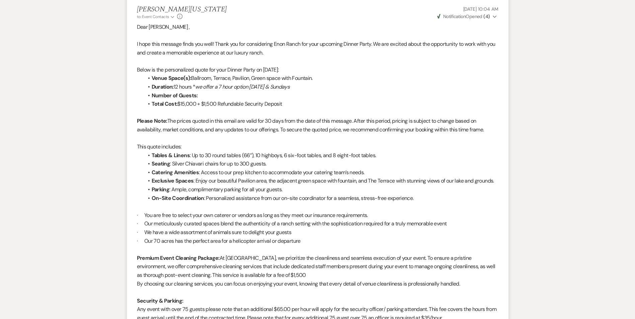
scroll to position [1980, 0]
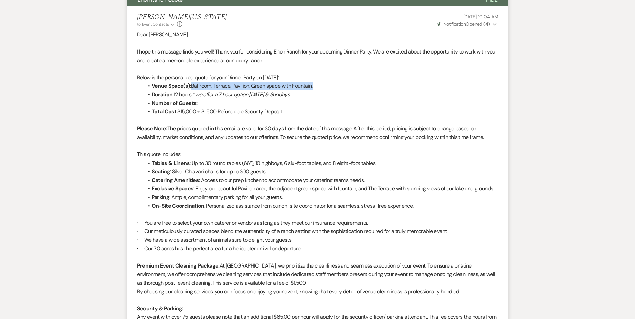
drag, startPoint x: 192, startPoint y: 87, endPoint x: 330, endPoint y: 86, distance: 138.2
click at [330, 86] on li "Venue Space(s): Ballroom, Terrace, Pavilion, Green space with Fountain." at bounding box center [321, 86] width 355 height 9
drag, startPoint x: 330, startPoint y: 86, endPoint x: 306, endPoint y: 84, distance: 24.1
copy li "Ballroom, Terrace, Pavilion, Green space with Fountain."
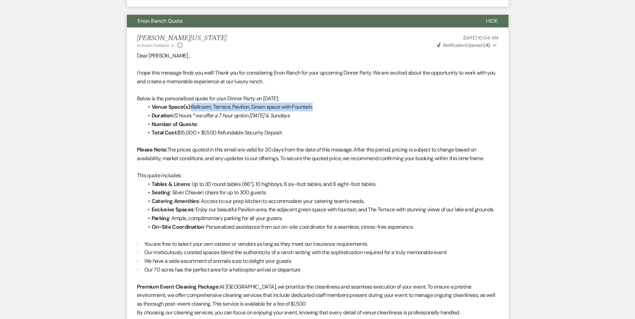
scroll to position [1946, 0]
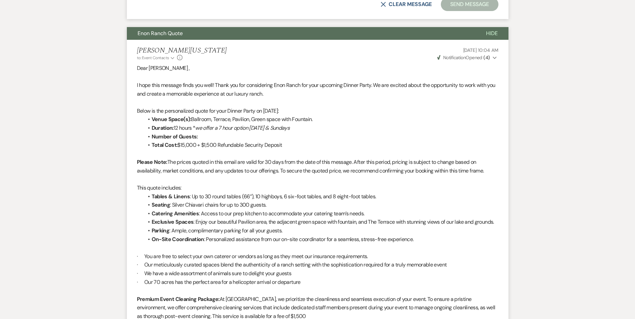
click at [180, 128] on li "Duration: 12 hours * we offer a 7 hour option on Friday & Sundays" at bounding box center [321, 128] width 355 height 9
click at [175, 130] on li "Duration: 12 hours * we offer a 7 hour option on Friday & Sundays" at bounding box center [321, 128] width 355 height 9
drag, startPoint x: 179, startPoint y: 145, endPoint x: 283, endPoint y: 148, distance: 104.8
click at [283, 148] on li "Total Cost: $15,000 + $1,500 Refundable Security Deposit" at bounding box center [321, 145] width 355 height 9
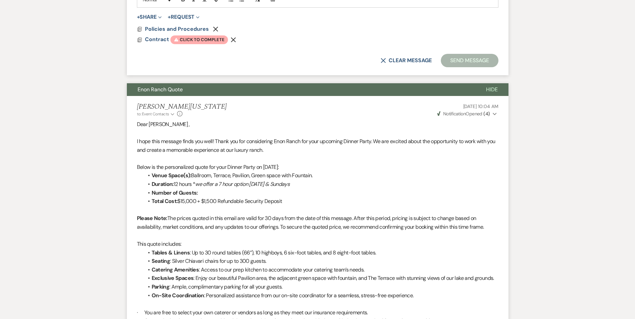
scroll to position [1880, 0]
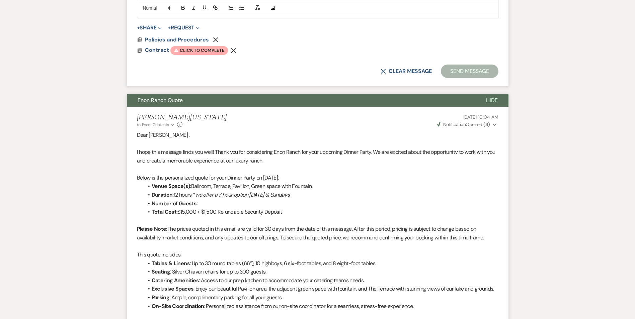
click at [213, 187] on li "Venue Space(s): Ballroom, Terrace, Pavilion, Green space with Fountain." at bounding box center [321, 186] width 355 height 9
drag, startPoint x: 178, startPoint y: 211, endPoint x: 197, endPoint y: 212, distance: 18.7
click at [197, 212] on li "Total Cost: $15,000 + $1,500 Refundable Security Deposit" at bounding box center [321, 212] width 355 height 9
drag, startPoint x: 197, startPoint y: 212, endPoint x: 193, endPoint y: 212, distance: 4.0
copy li "$15,000"
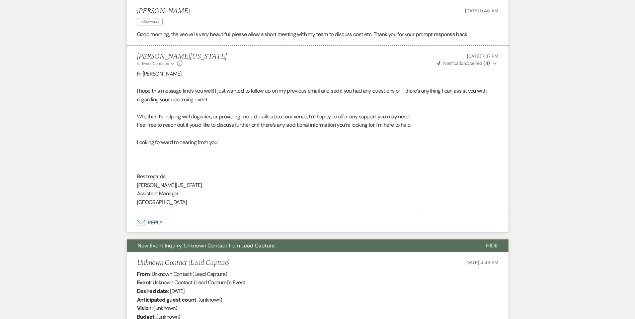
scroll to position [2415, 0]
